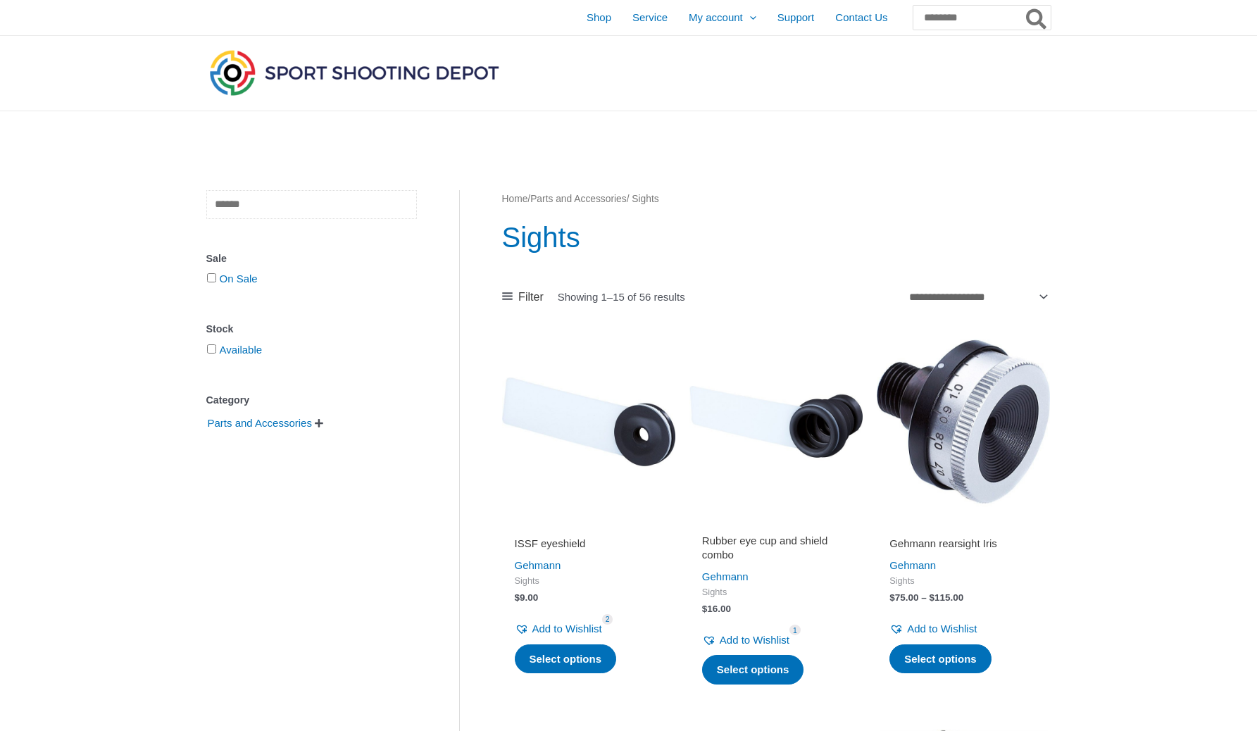
click at [335, 207] on input "text" at bounding box center [311, 204] width 211 height 29
type input "****"
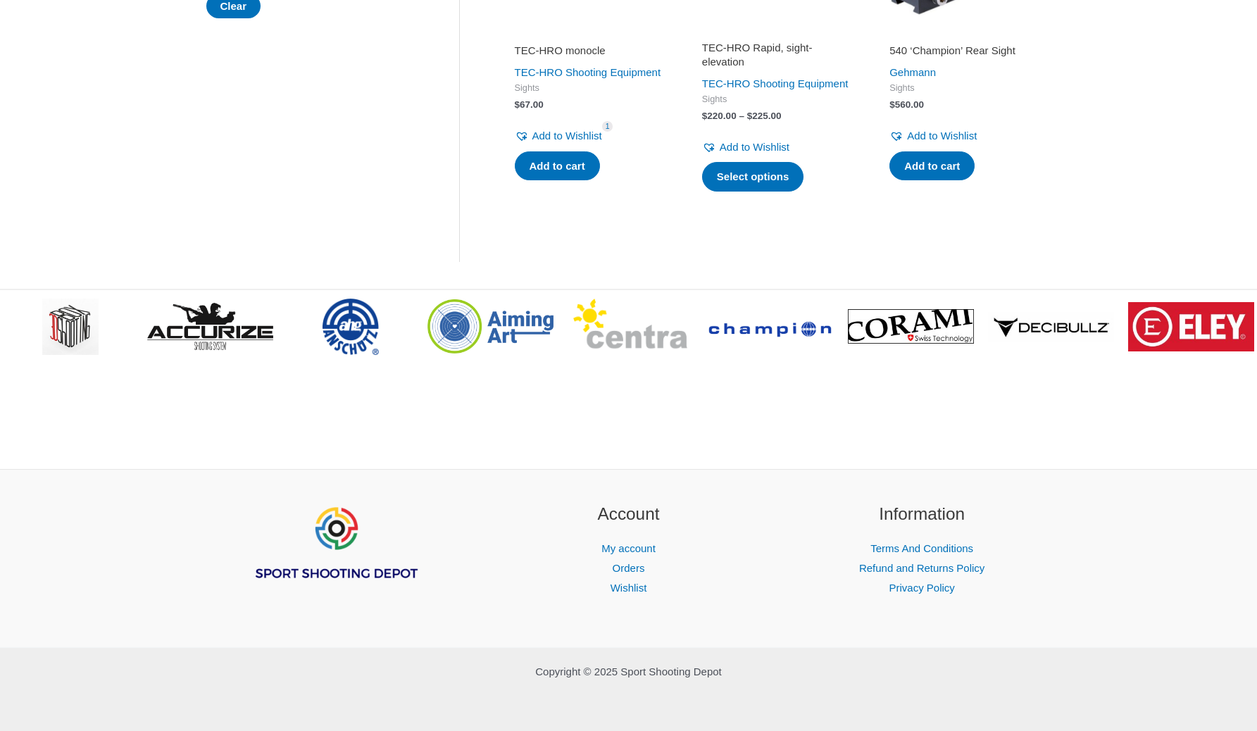
scroll to position [11, 0]
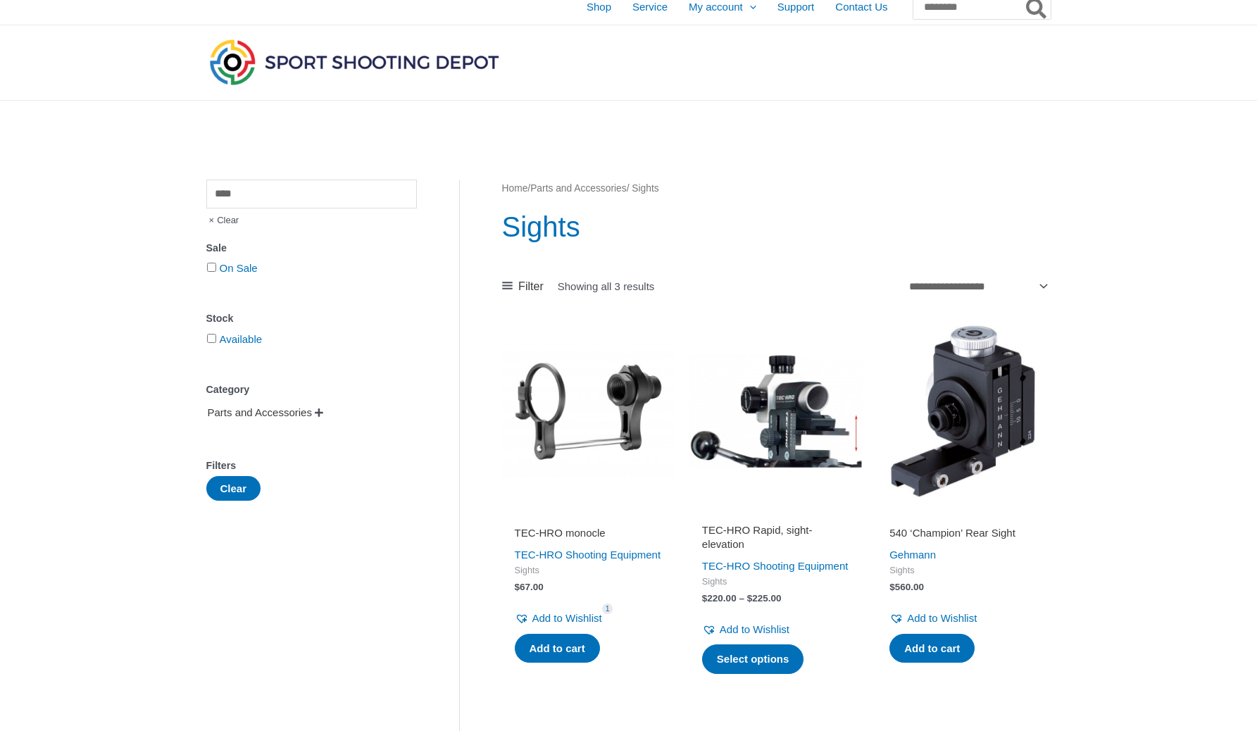
click at [270, 411] on span "Parts and Accessories" at bounding box center [259, 413] width 107 height 24
